Goal: Find specific page/section: Find specific page/section

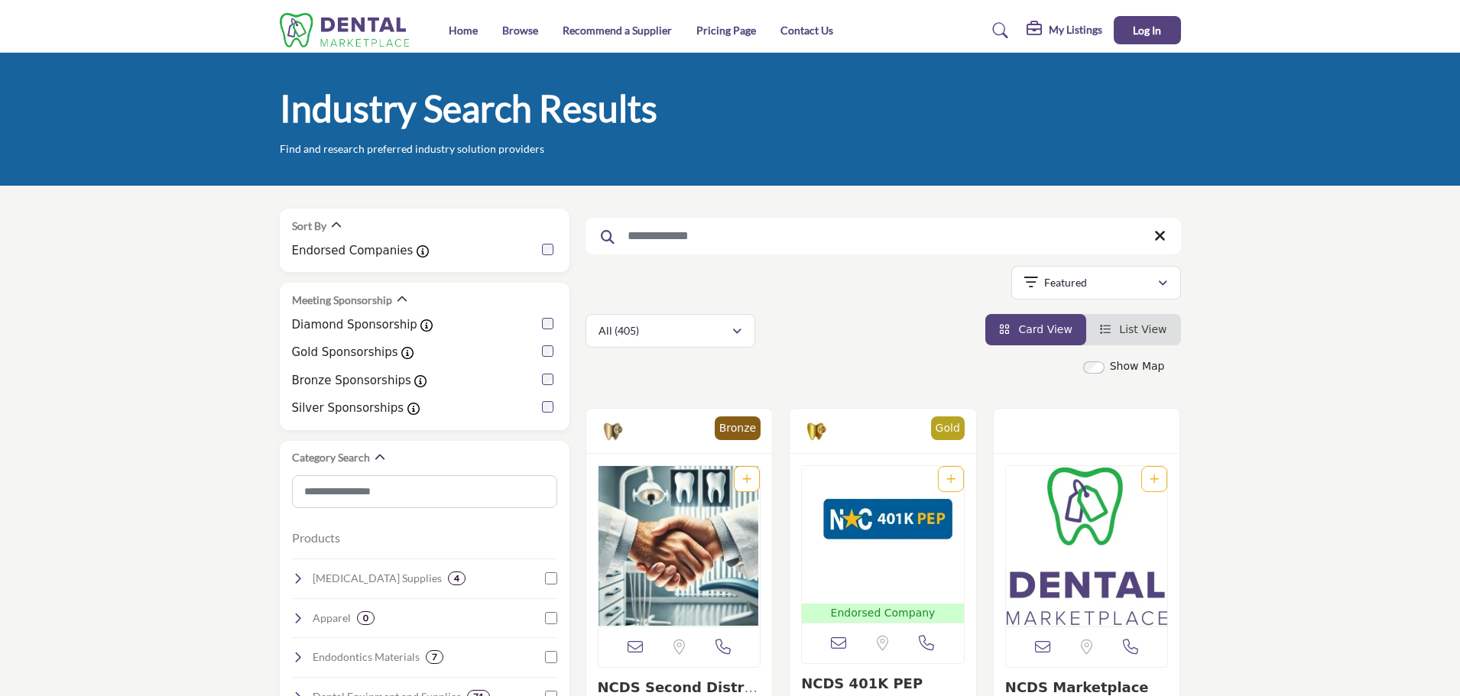
click at [343, 39] on img at bounding box center [349, 30] width 138 height 34
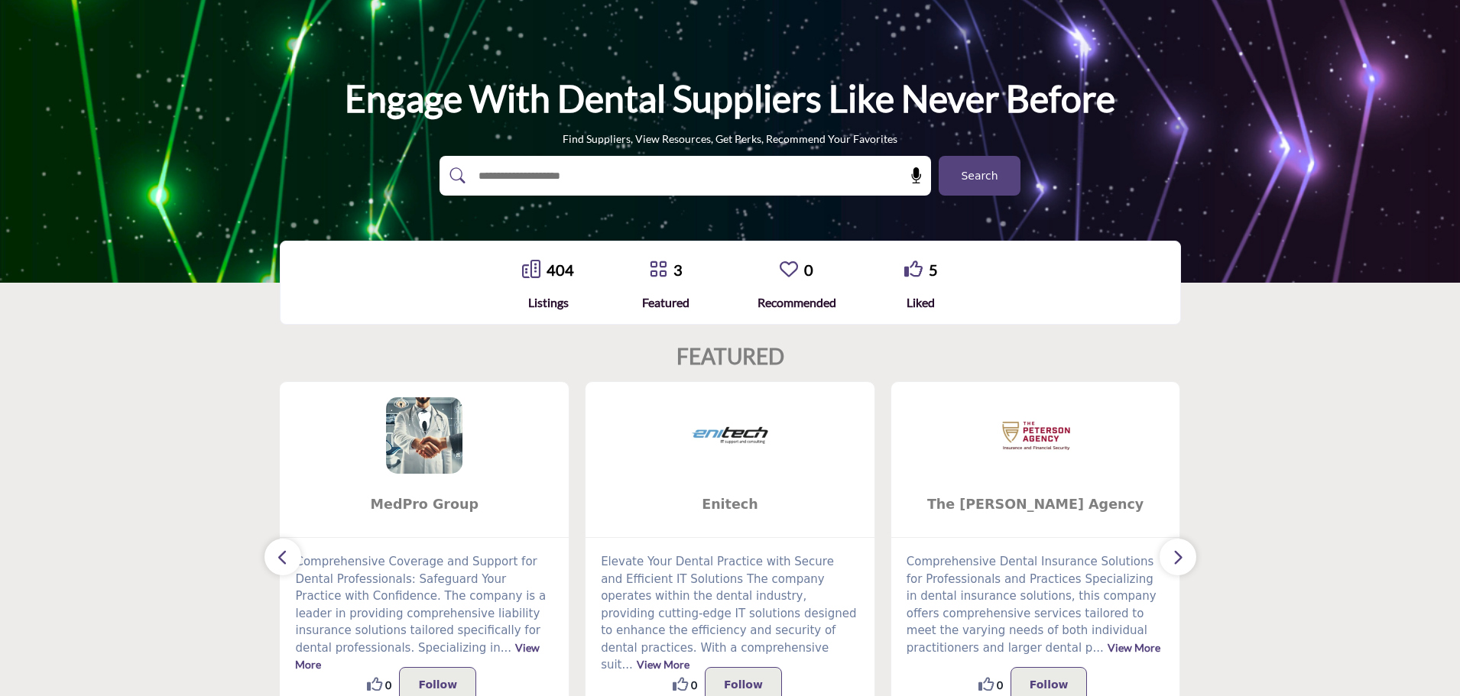
scroll to position [47, 0]
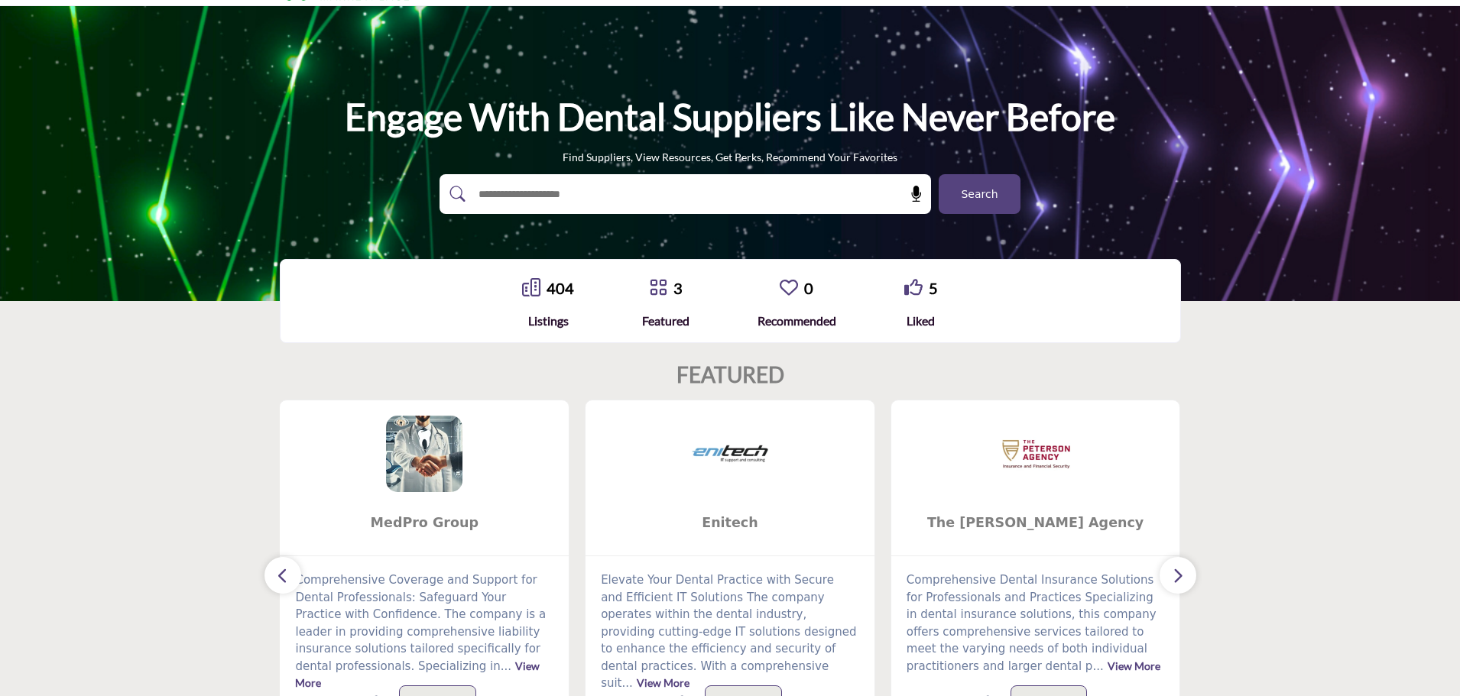
click at [965, 196] on span "Search" at bounding box center [979, 195] width 37 height 16
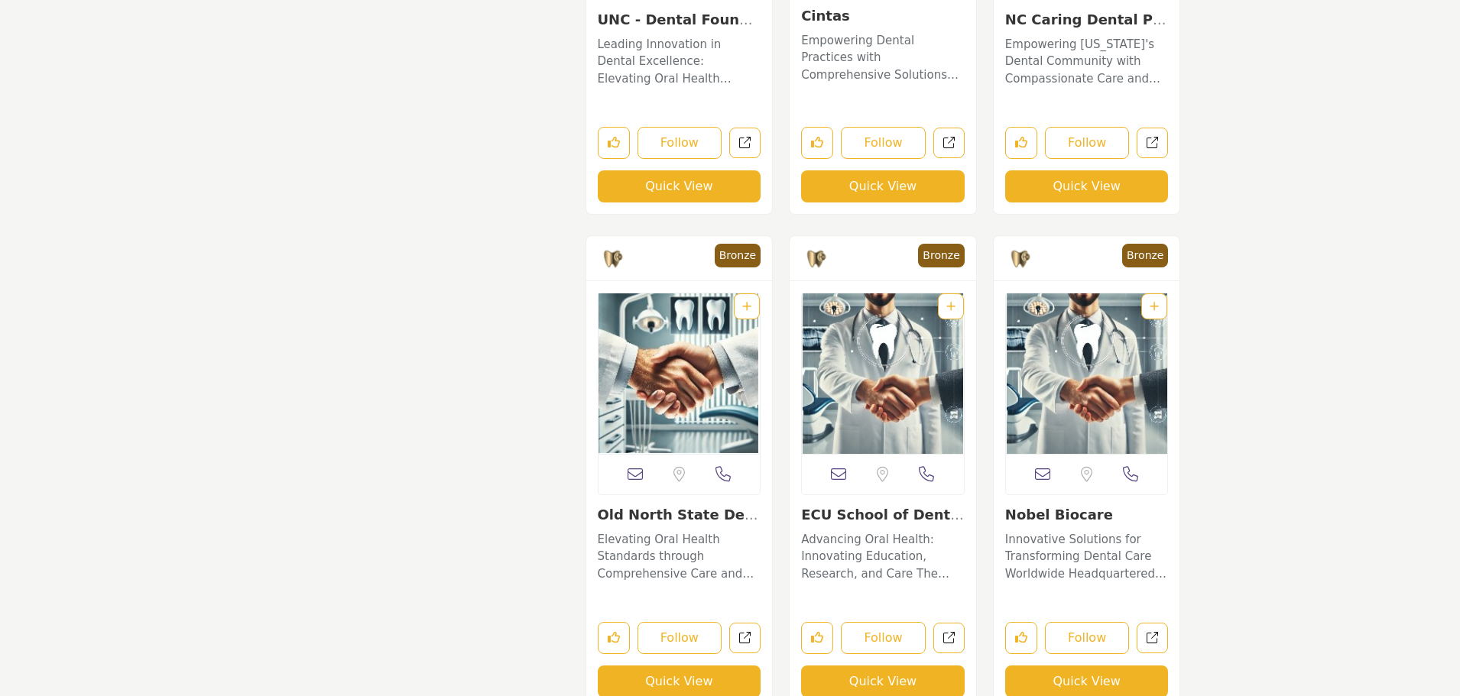
scroll to position [2675, 0]
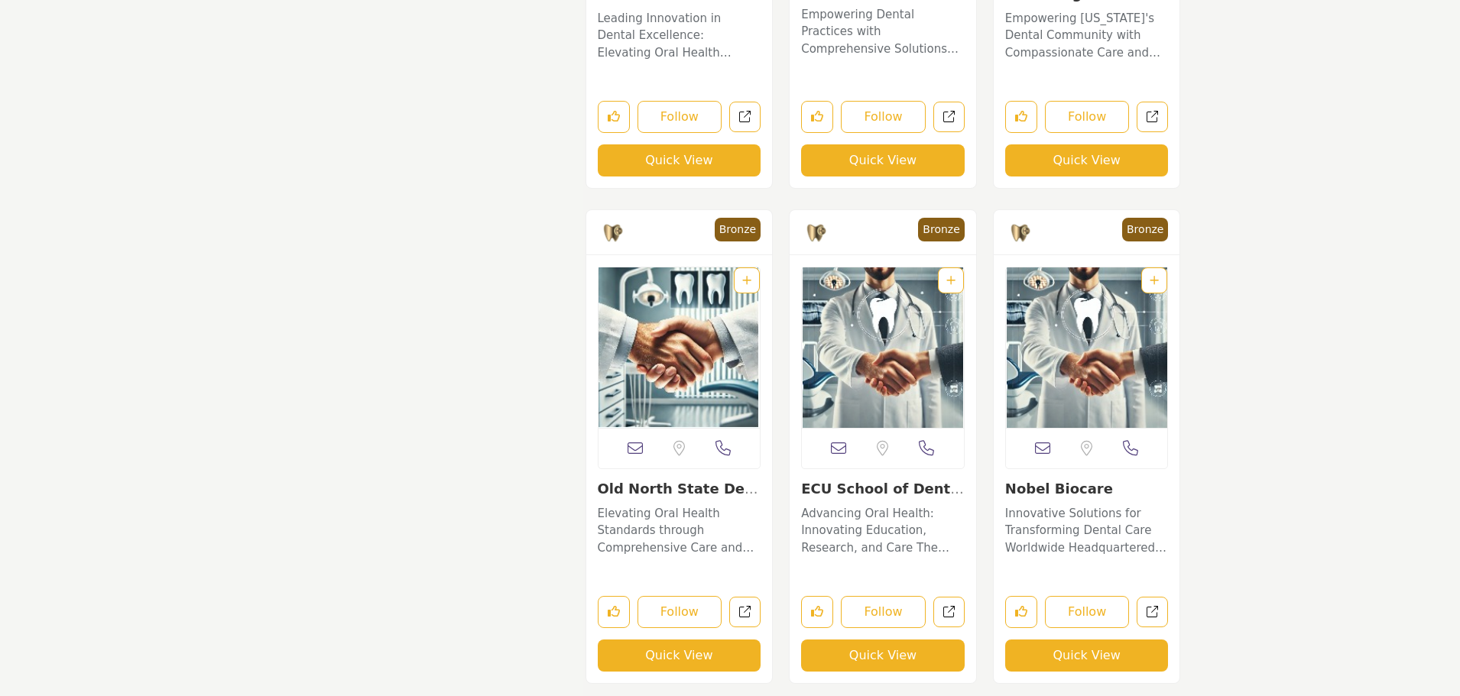
click at [1023, 492] on link "Nobel Biocare" at bounding box center [1059, 489] width 108 height 16
